Goal: Check status: Check status

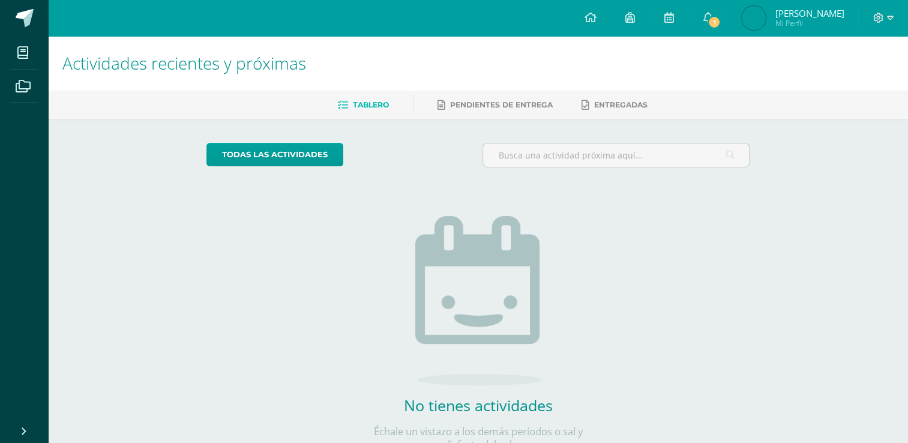
click at [756, 18] on img at bounding box center [754, 18] width 24 height 24
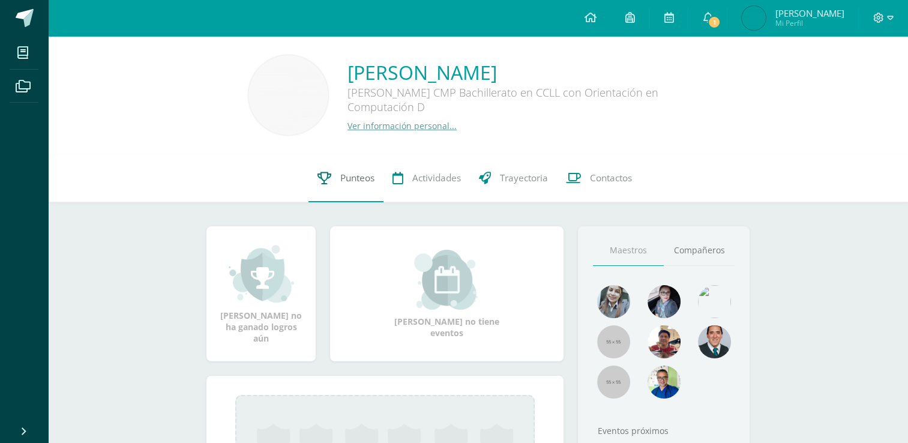
click at [373, 168] on link "Punteos" at bounding box center [345, 178] width 75 height 48
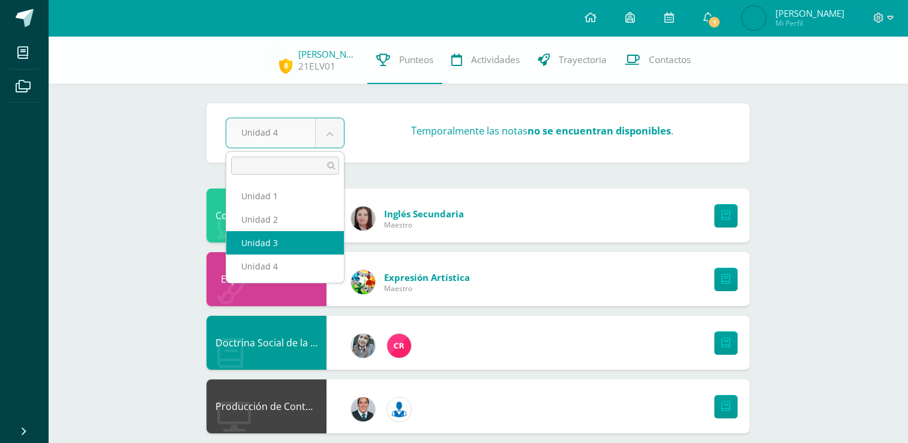
select select "Unidad 3"
